Goal: Information Seeking & Learning: Learn about a topic

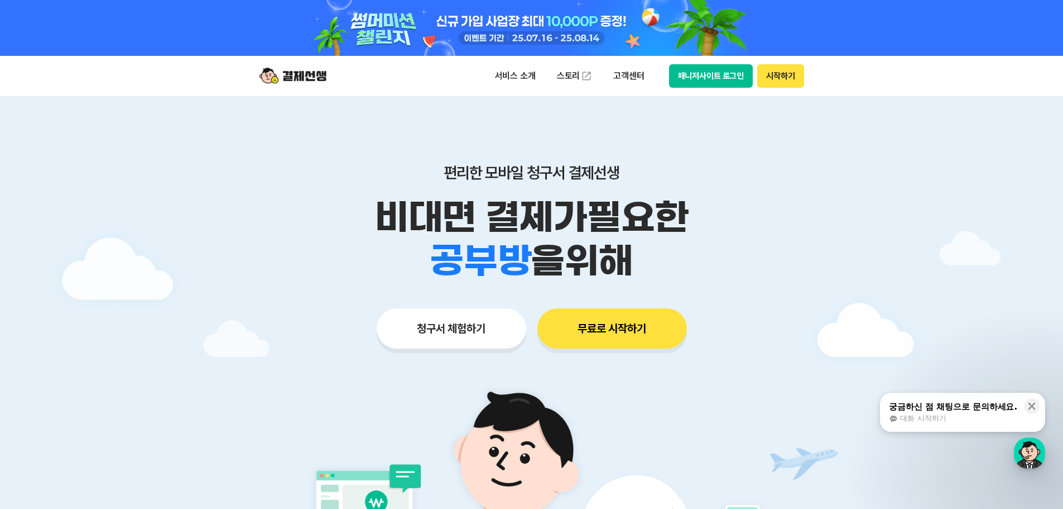
drag, startPoint x: 726, startPoint y: 77, endPoint x: 947, endPoint y: 323, distance: 330.9
click at [1037, 462] on div "button" at bounding box center [1029, 452] width 31 height 31
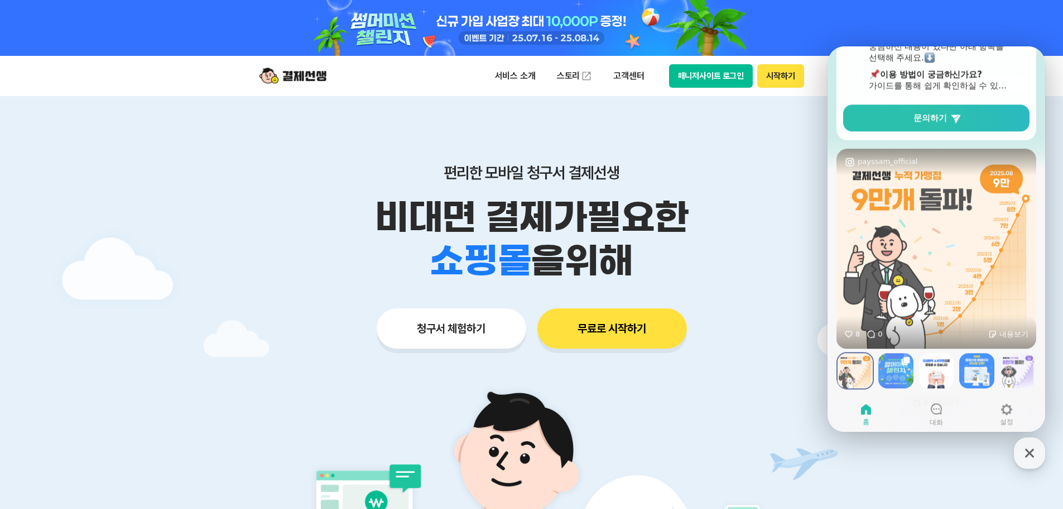
scroll to position [191, 0]
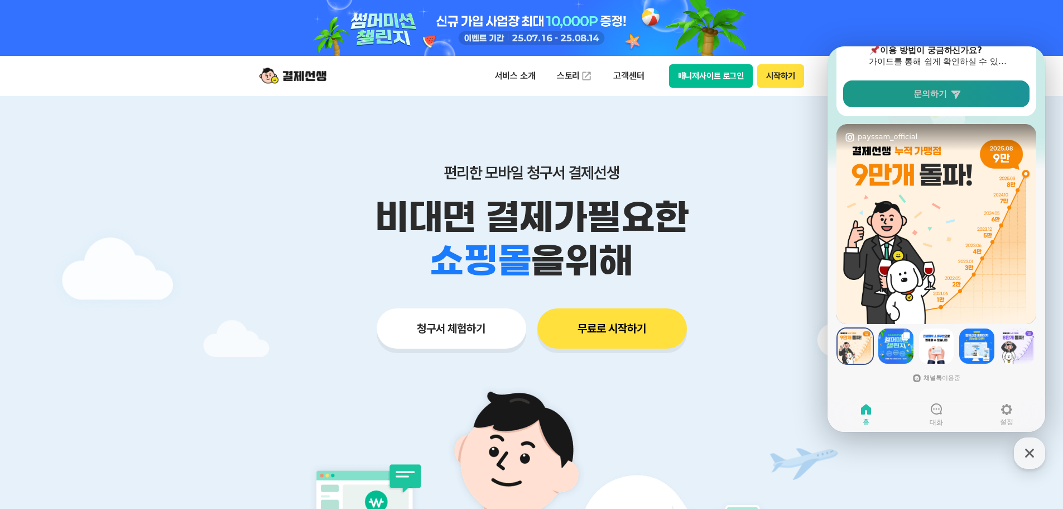
click at [948, 98] on link "문의하기" at bounding box center [936, 93] width 186 height 27
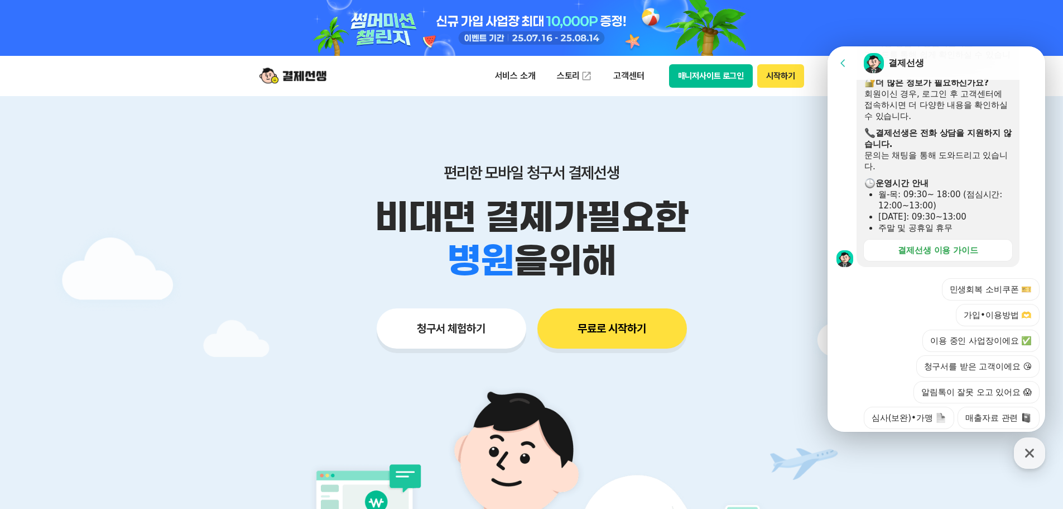
scroll to position [337, 0]
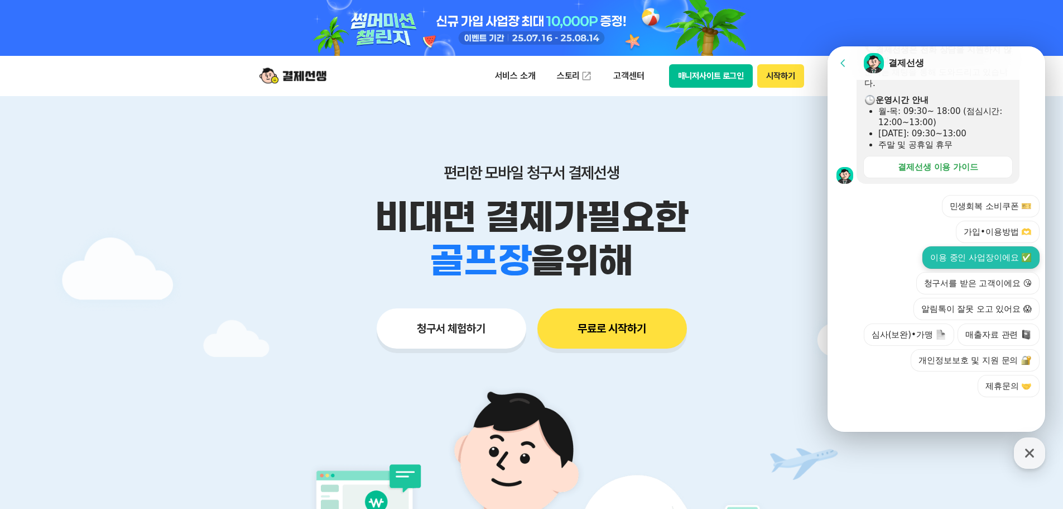
click at [968, 255] on button "이용 중인 사업장이에요 ✅" at bounding box center [981, 257] width 117 height 22
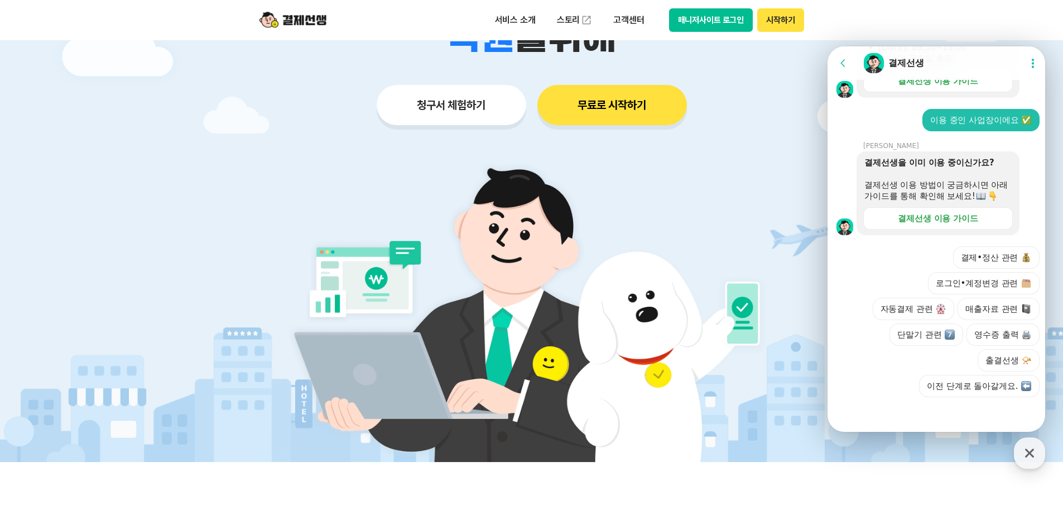
scroll to position [434, 0]
click at [999, 349] on button "출결선생 📯" at bounding box center [1009, 360] width 62 height 22
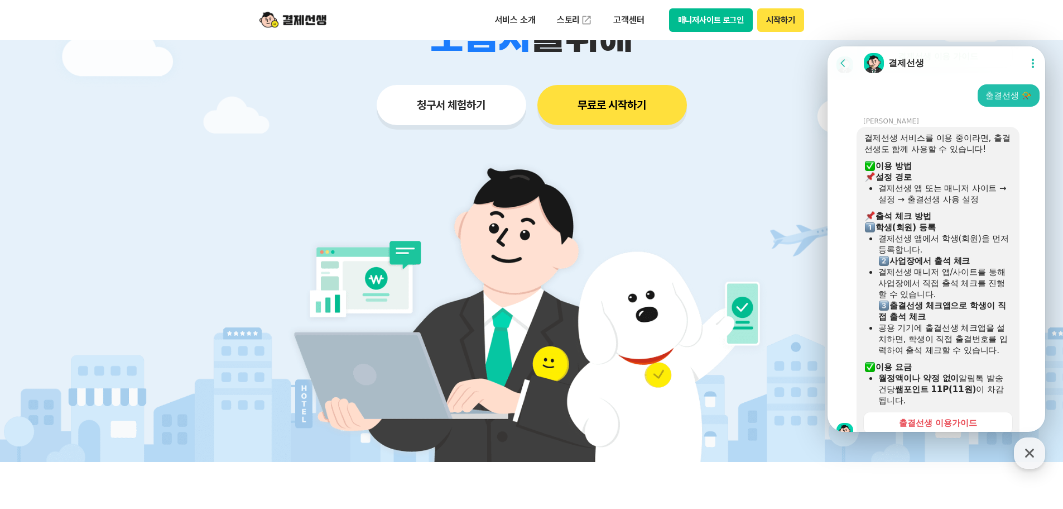
scroll to position [577, 0]
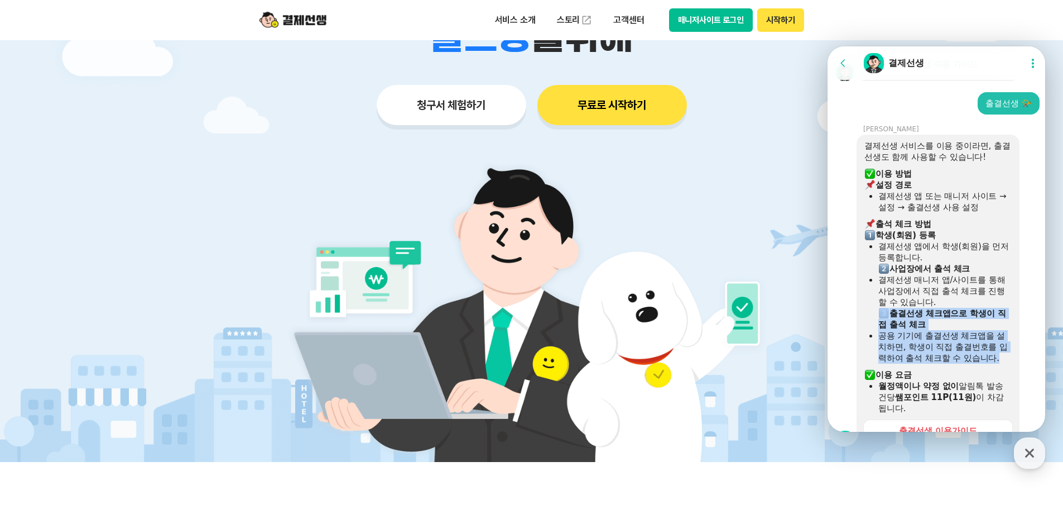
drag, startPoint x: 988, startPoint y: 345, endPoint x: 991, endPoint y: 380, distance: 34.7
click at [991, 380] on div "결제선생 서비스를 이용 중이라면, 출결선생도 함께 사용할 수 있습니다! ​ 이용 방법 ​ 설정 경로 결제선생 앱 또는 매니저 사이트 → 설정 …" at bounding box center [938, 277] width 147 height 274
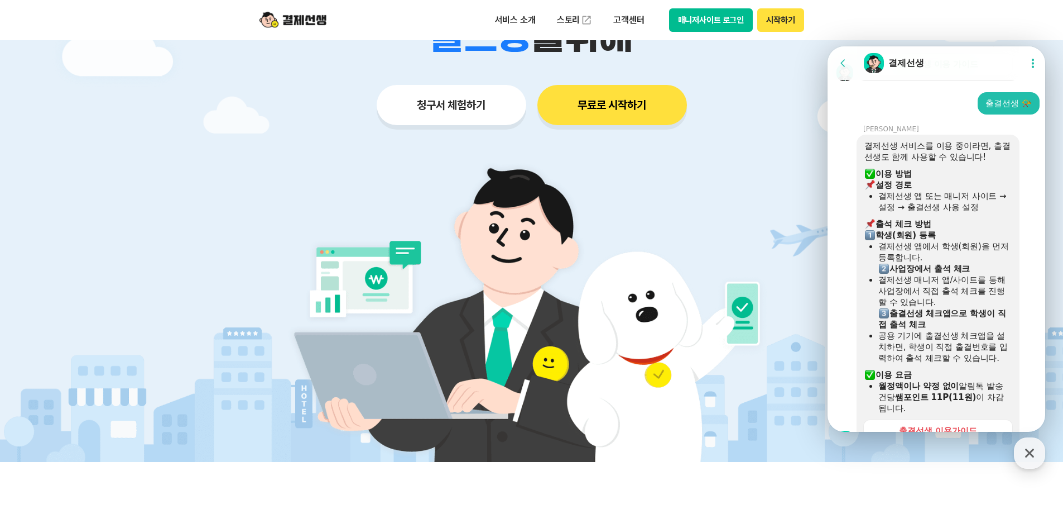
click at [982, 380] on div "​ 이용 요금" at bounding box center [938, 374] width 147 height 11
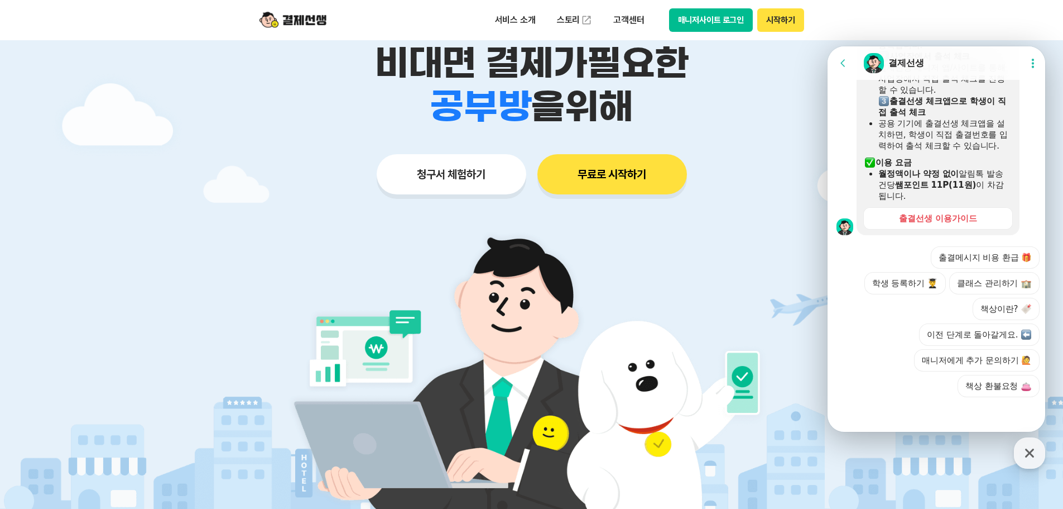
scroll to position [56, 0]
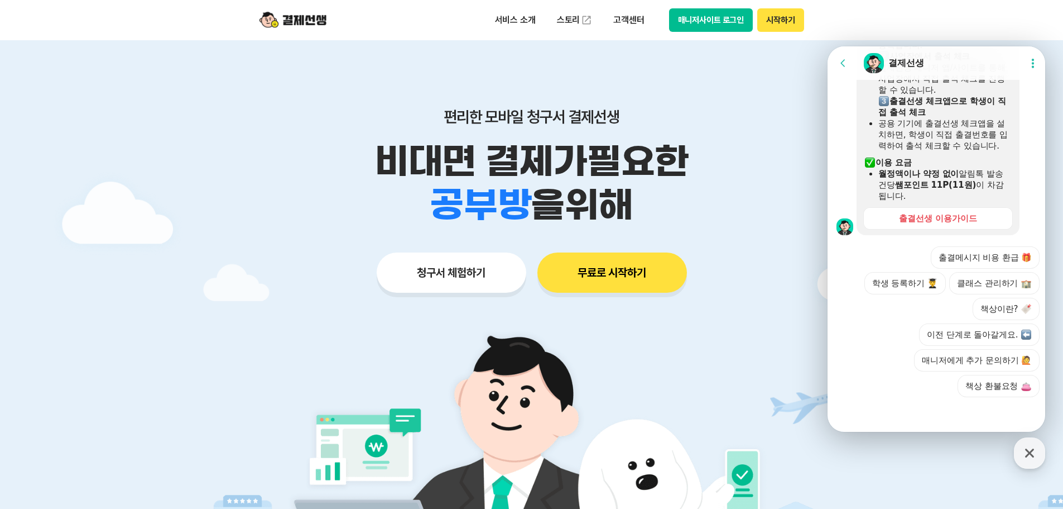
click at [293, 25] on img at bounding box center [293, 19] width 67 height 21
drag, startPoint x: 538, startPoint y: 5, endPoint x: 534, endPoint y: 14, distance: 10.0
click at [538, 5] on div "서비스 소개 스토리 고객센터 매니저사이트 로그인 시작하기" at bounding box center [532, 20] width 572 height 40
click at [534, 14] on p "서비스 소개" at bounding box center [515, 20] width 56 height 20
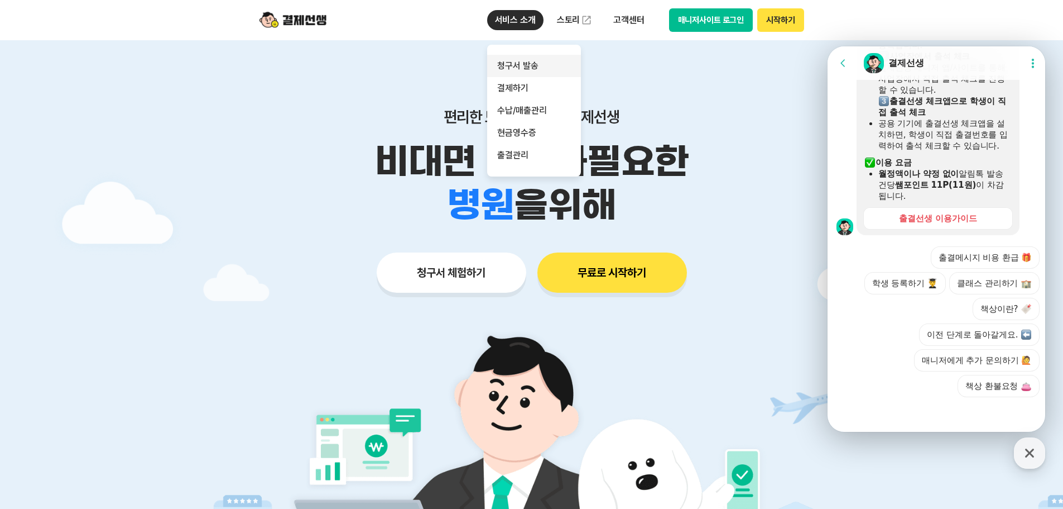
click at [559, 71] on link "청구서 발송" at bounding box center [534, 66] width 94 height 22
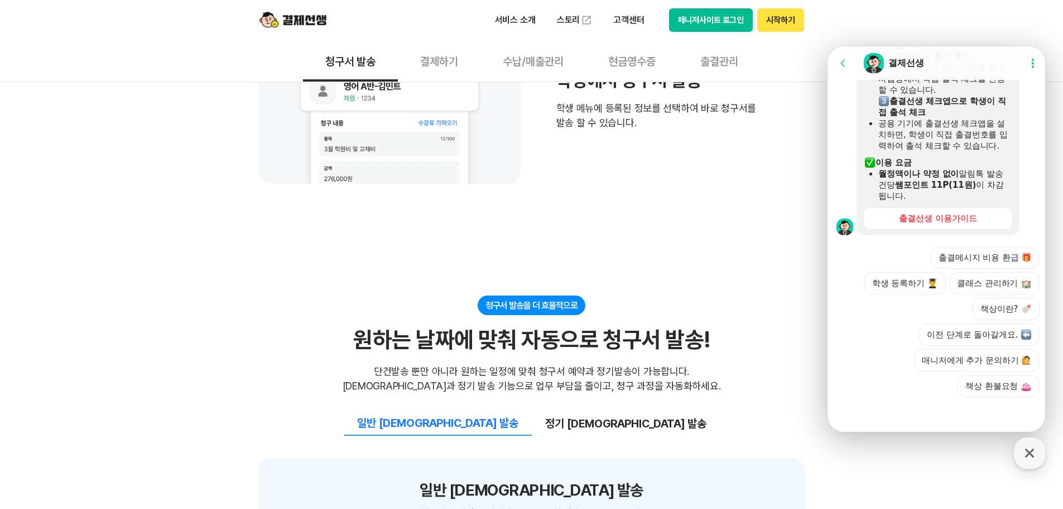
scroll to position [837, 0]
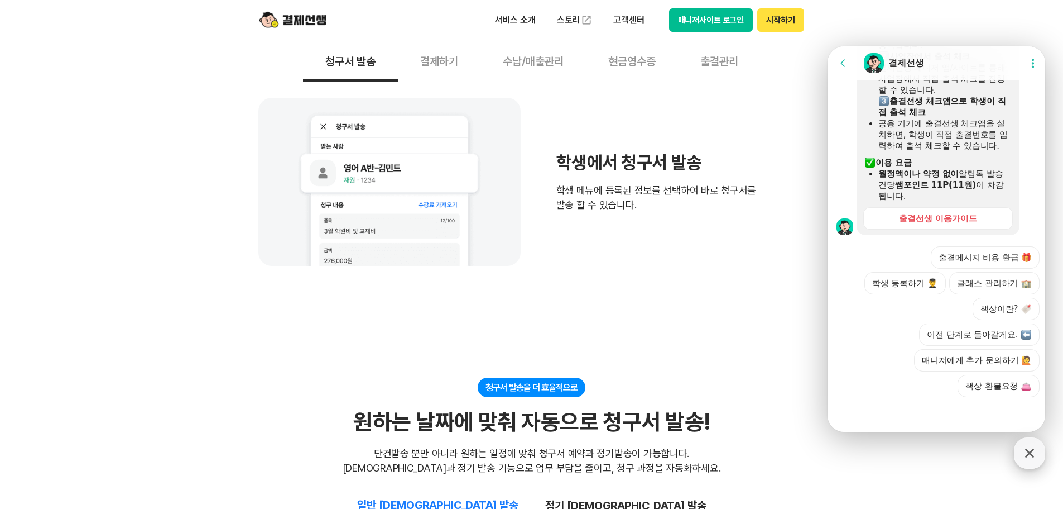
drag, startPoint x: 1035, startPoint y: 459, endPoint x: 1029, endPoint y: 455, distance: 7.1
click at [1035, 459] on icon "button" at bounding box center [1030, 453] width 20 height 20
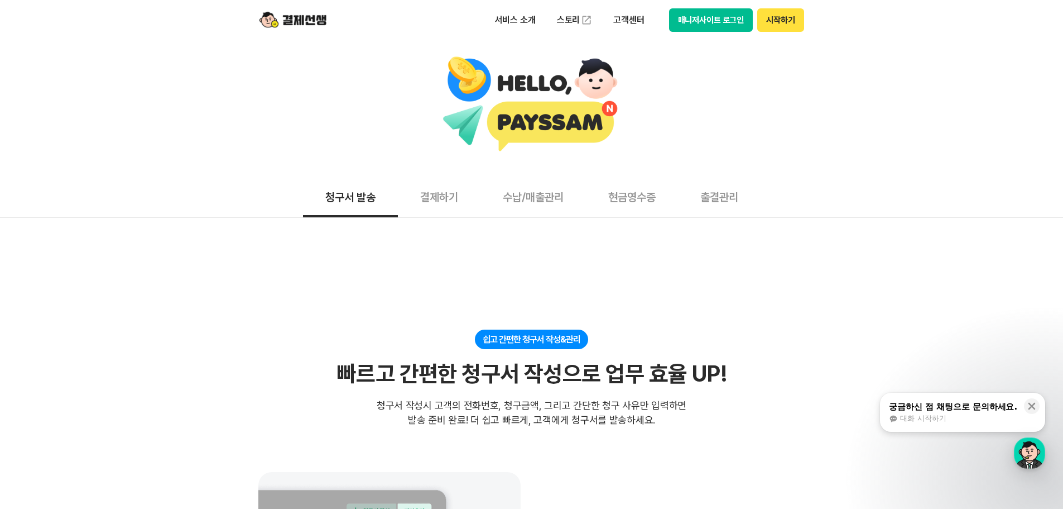
click at [443, 206] on button "결제하기" at bounding box center [439, 196] width 83 height 41
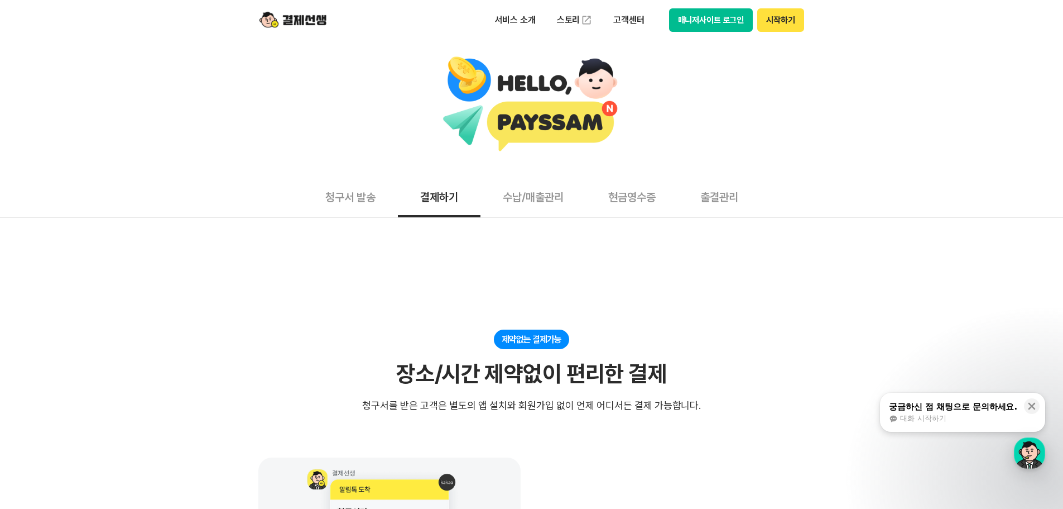
click at [505, 204] on button "수납/매출관리" at bounding box center [534, 196] width 106 height 41
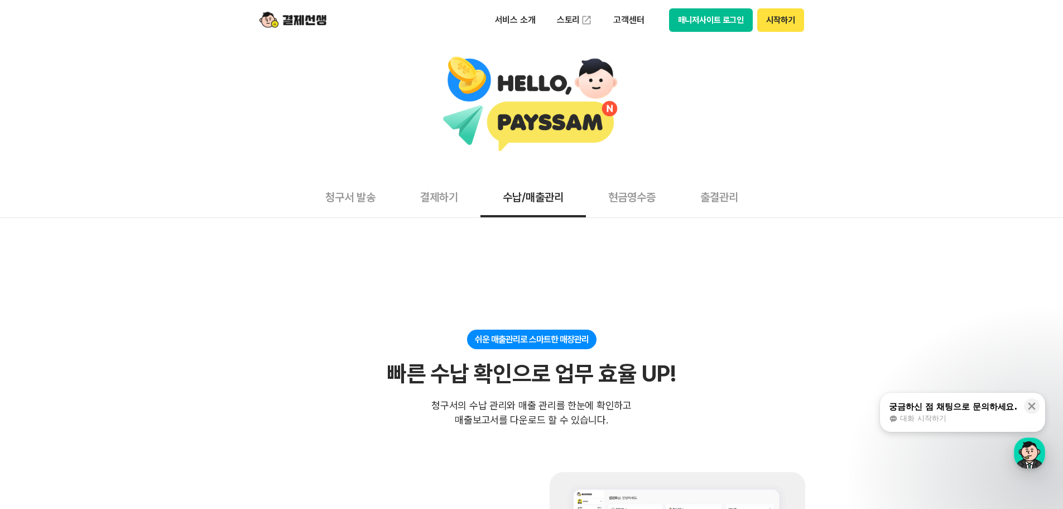
click at [578, 207] on button "수납/매출관리" at bounding box center [534, 196] width 106 height 41
click at [665, 207] on button "현금영수증" at bounding box center [632, 196] width 92 height 41
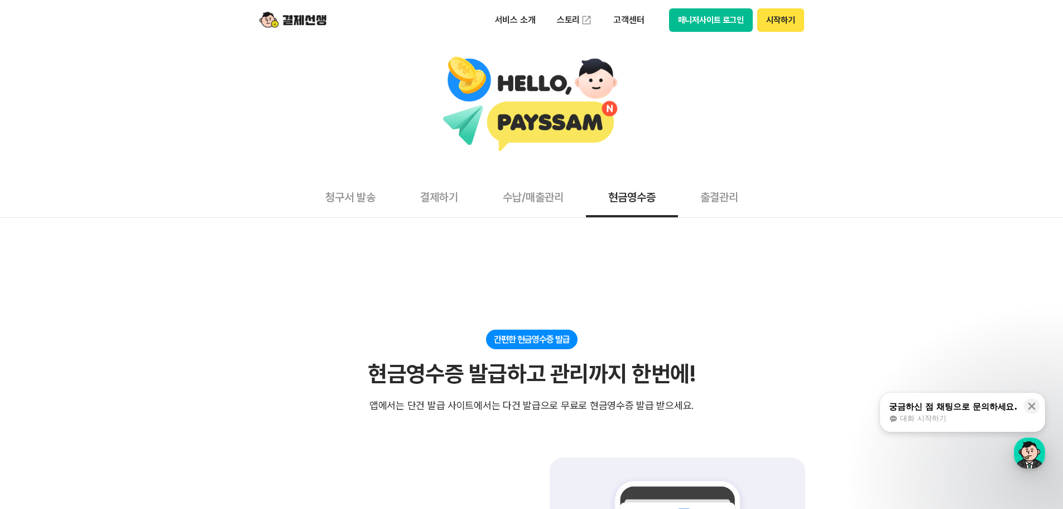
click at [574, 205] on button "수납/매출관리" at bounding box center [534, 196] width 106 height 41
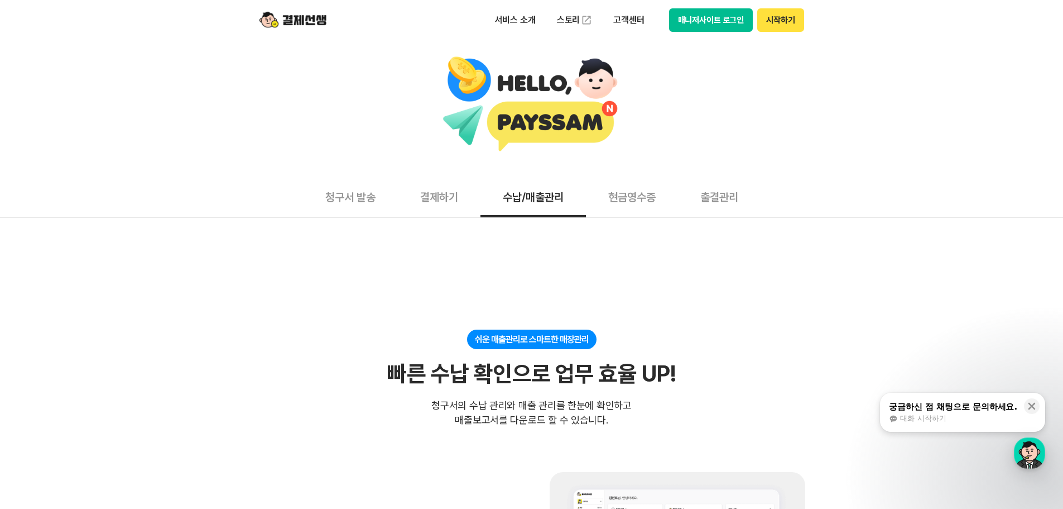
click at [512, 120] on div at bounding box center [532, 105] width 1052 height 98
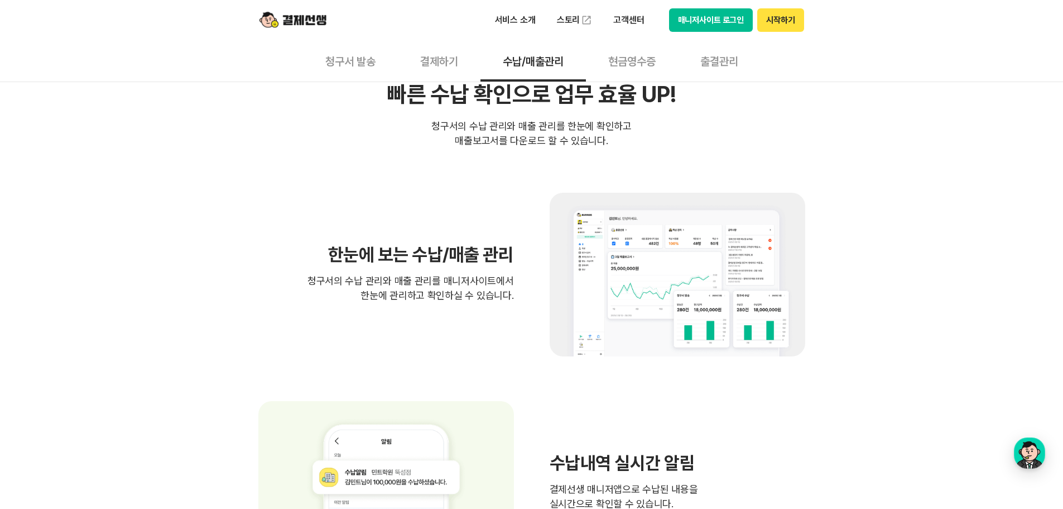
scroll to position [112, 0]
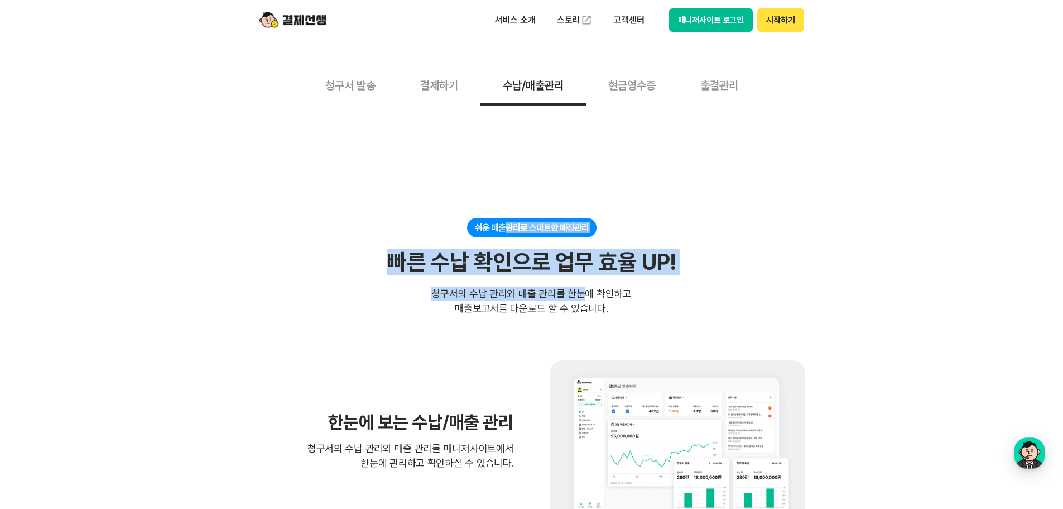
drag, startPoint x: 504, startPoint y: 239, endPoint x: 594, endPoint y: 299, distance: 107.9
click at [593, 299] on div "쉬운 매출관리로 스마트한 매장관리 빠른 수납 확인으로 업무 효율 UP! 빠른 수납 확인으로 업무 효율 UP! 청구서의 수납 관리와 매출 관리를…" at bounding box center [531, 267] width 547 height 98
click at [592, 299] on div at bounding box center [592, 299] width 0 height 0
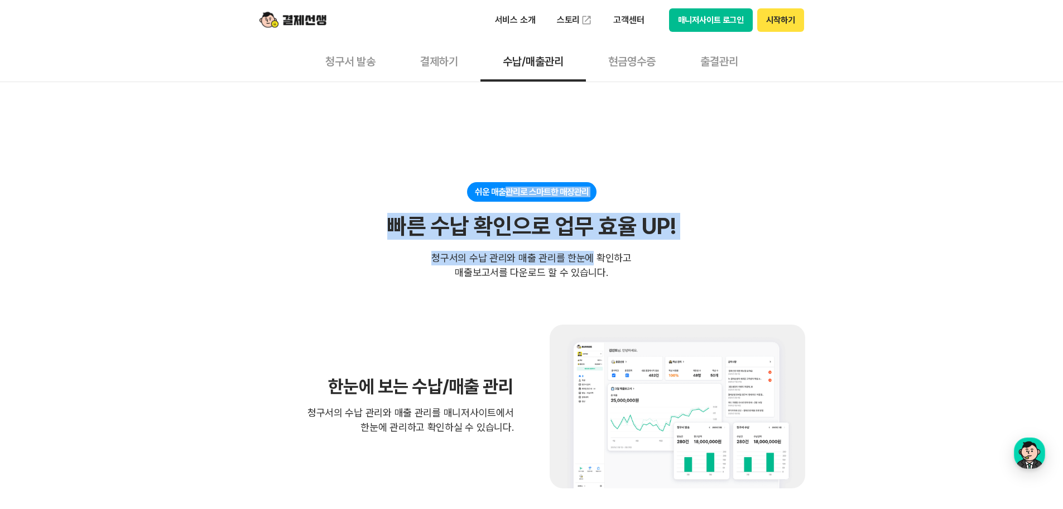
scroll to position [167, 0]
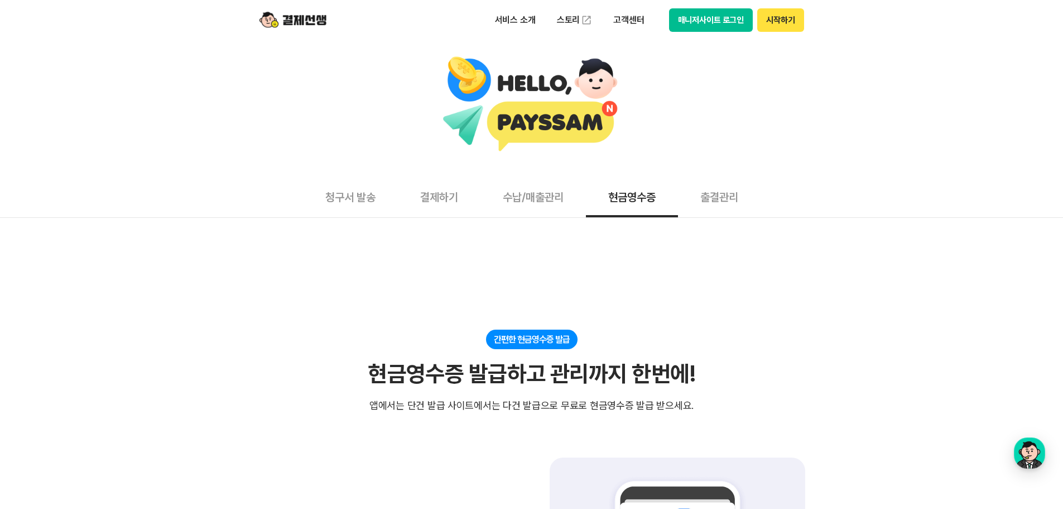
click at [300, 18] on img at bounding box center [293, 19] width 67 height 21
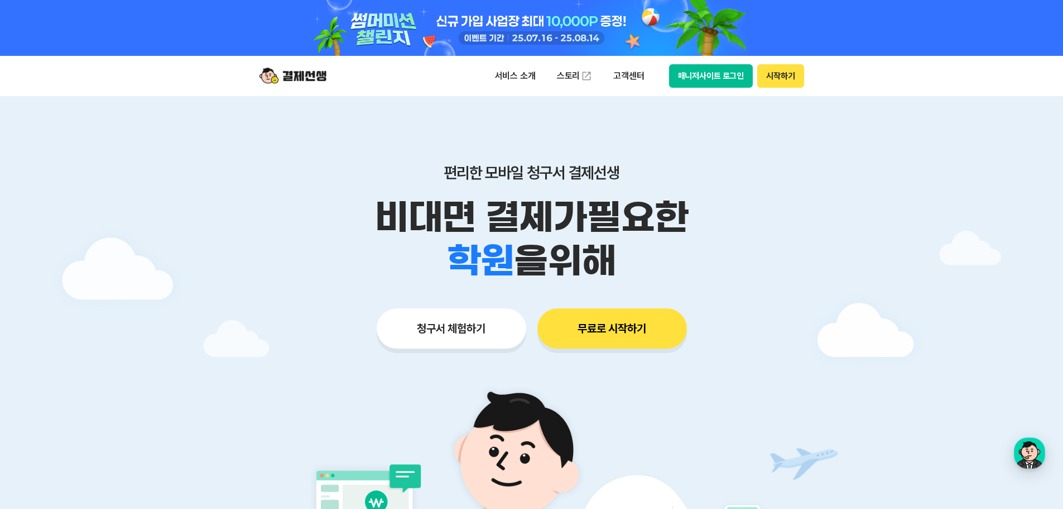
click at [712, 86] on button "매니저사이트 로그인" at bounding box center [711, 75] width 84 height 23
